Goal: Task Accomplishment & Management: Use online tool/utility

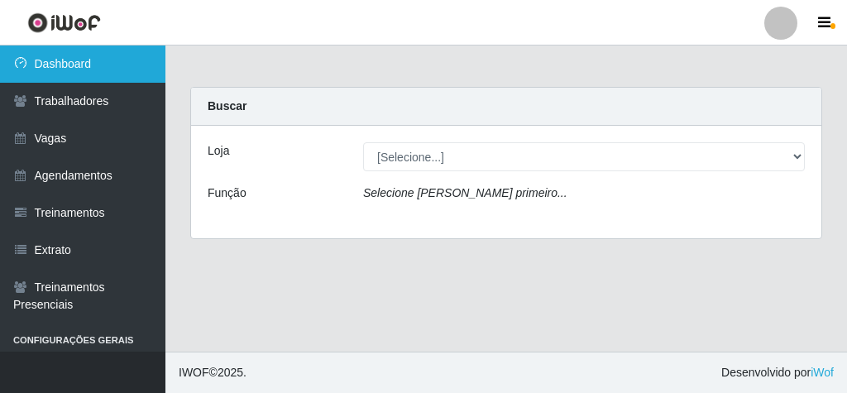
click at [82, 63] on link "Dashboard" at bounding box center [82, 63] width 165 height 37
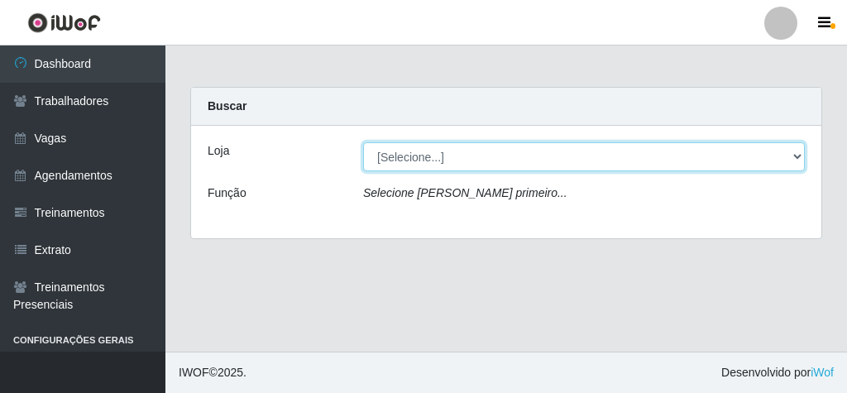
click at [792, 155] on select "[Selecione...] Rede Econômico - Malvinas Rede Econômico - Prata" at bounding box center [583, 156] width 441 height 29
select select "194"
click at [363, 142] on select "[Selecione...] Rede Econômico - Malvinas Rede Econômico - Prata" at bounding box center [583, 156] width 441 height 29
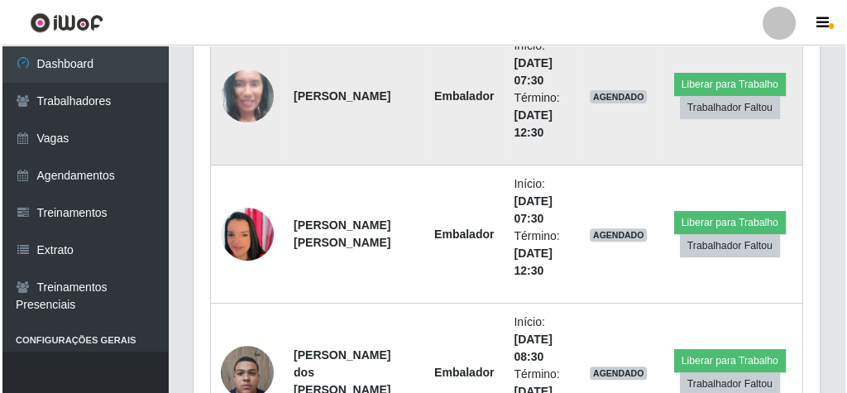
scroll to position [728, 0]
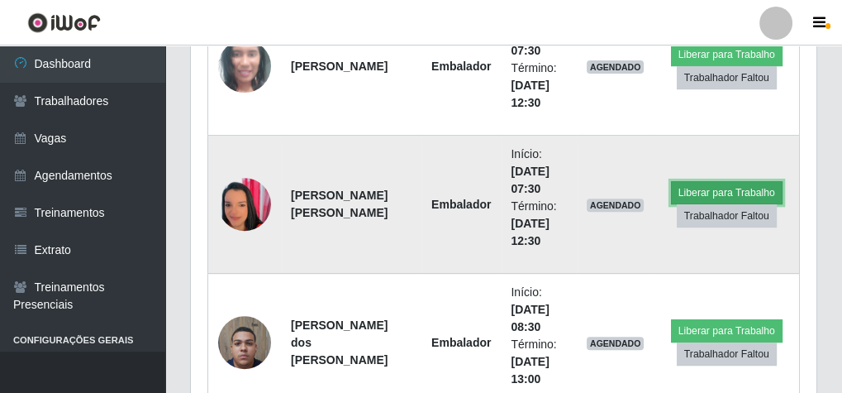
click at [699, 184] on button "Liberar para Trabalho" at bounding box center [727, 192] width 112 height 23
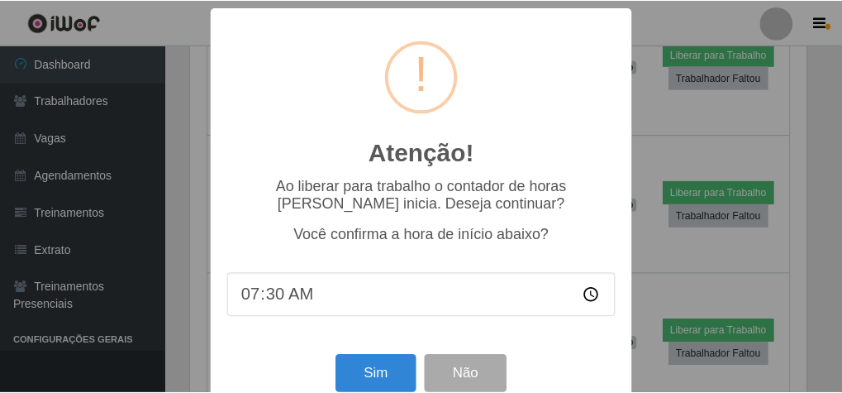
scroll to position [35, 0]
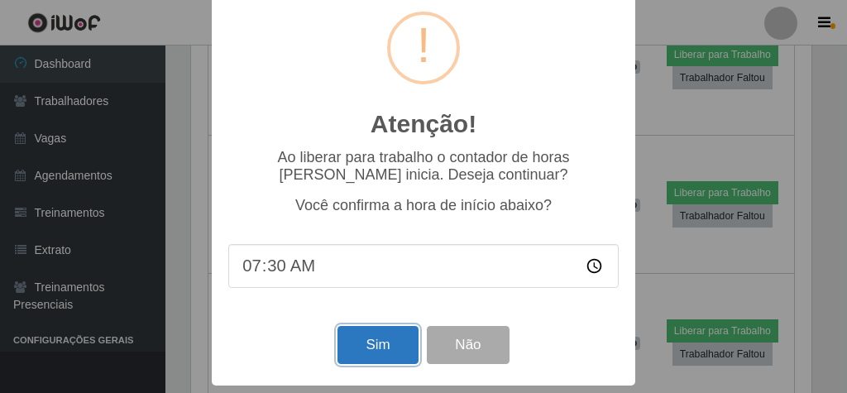
click at [367, 343] on button "Sim" at bounding box center [377, 345] width 80 height 39
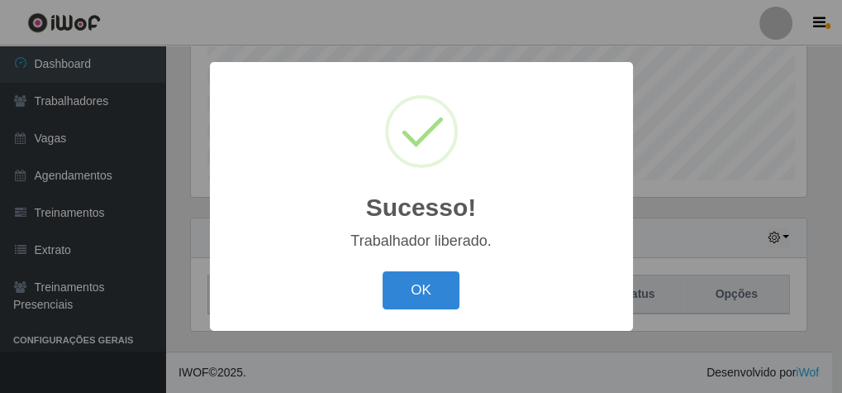
scroll to position [342, 620]
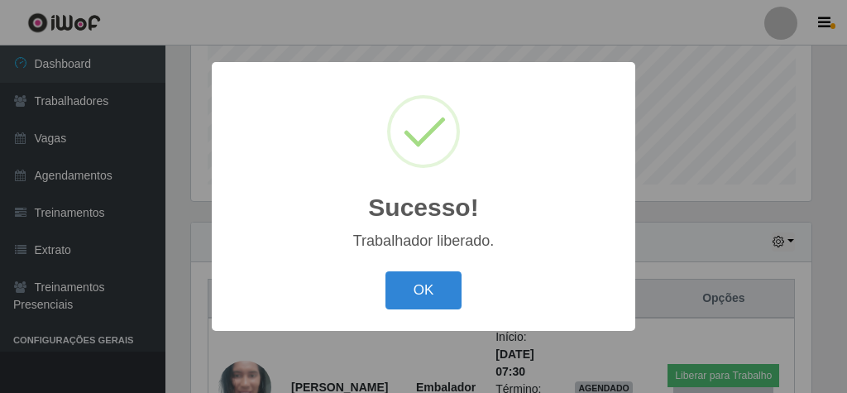
click at [361, 289] on div "OK Cancel" at bounding box center [423, 289] width 390 height 47
click at [427, 295] on button "OK" at bounding box center [423, 290] width 77 height 39
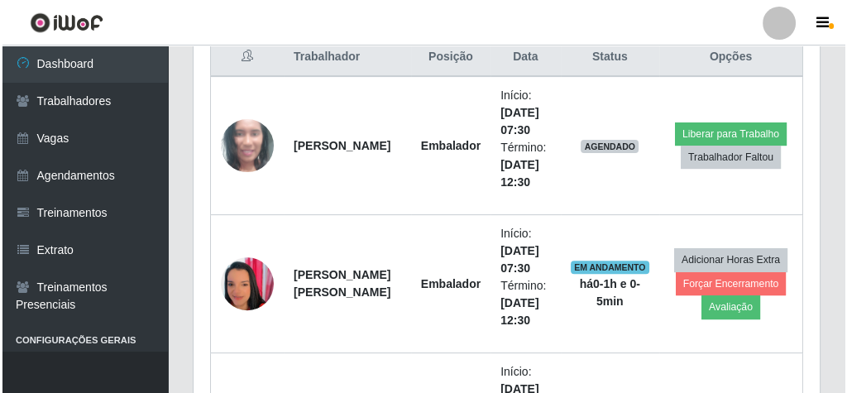
scroll to position [671, 0]
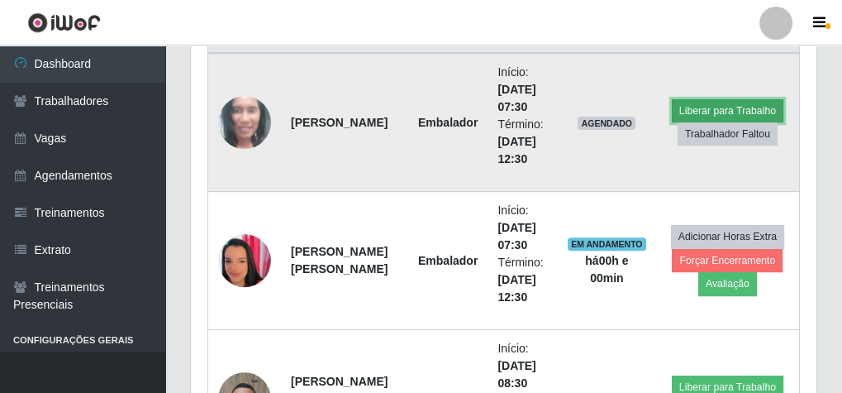
click at [734, 107] on button "Liberar para Trabalho" at bounding box center [728, 110] width 112 height 23
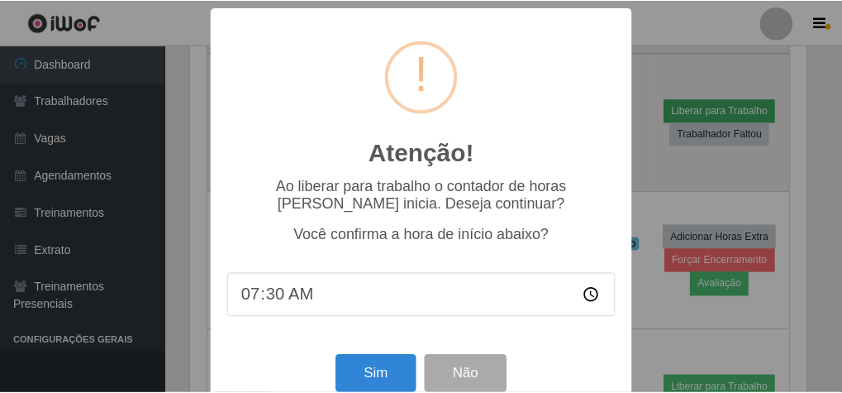
scroll to position [342, 620]
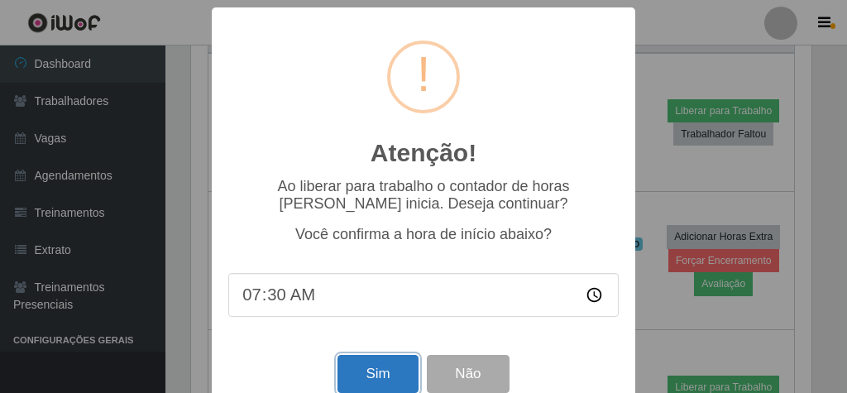
click at [352, 370] on button "Sim" at bounding box center [377, 374] width 80 height 39
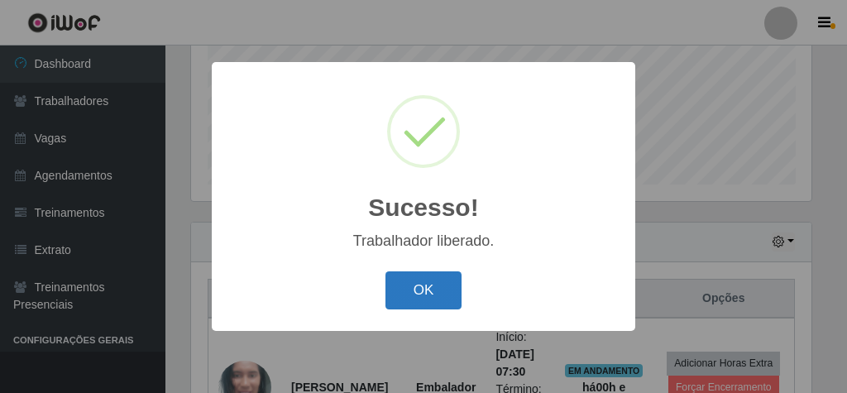
click at [422, 272] on button "OK" at bounding box center [423, 290] width 77 height 39
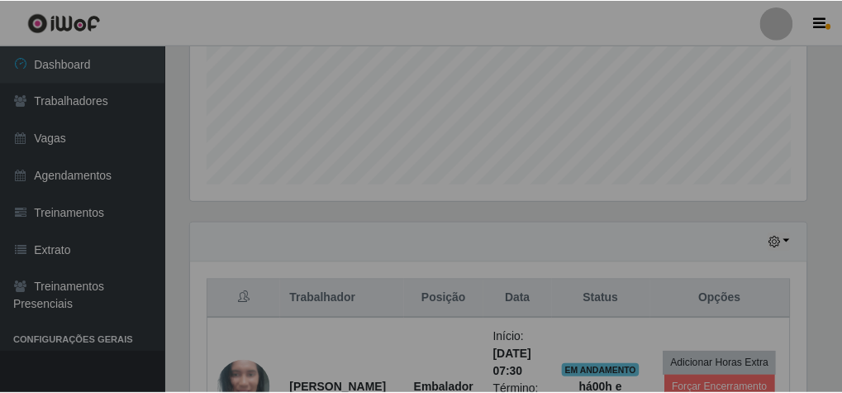
scroll to position [342, 626]
